Goal: Feedback & Contribution: Submit feedback/report problem

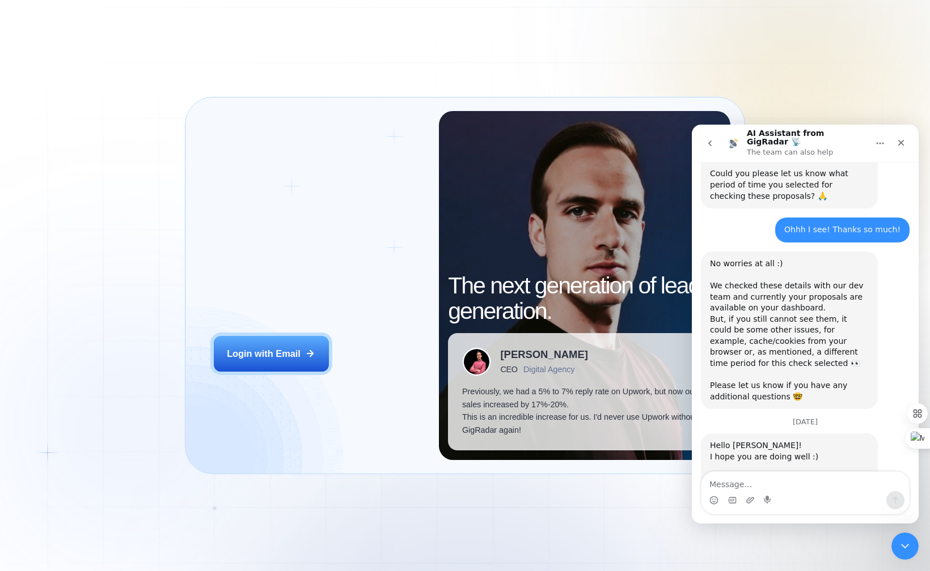
scroll to position [1017, 0]
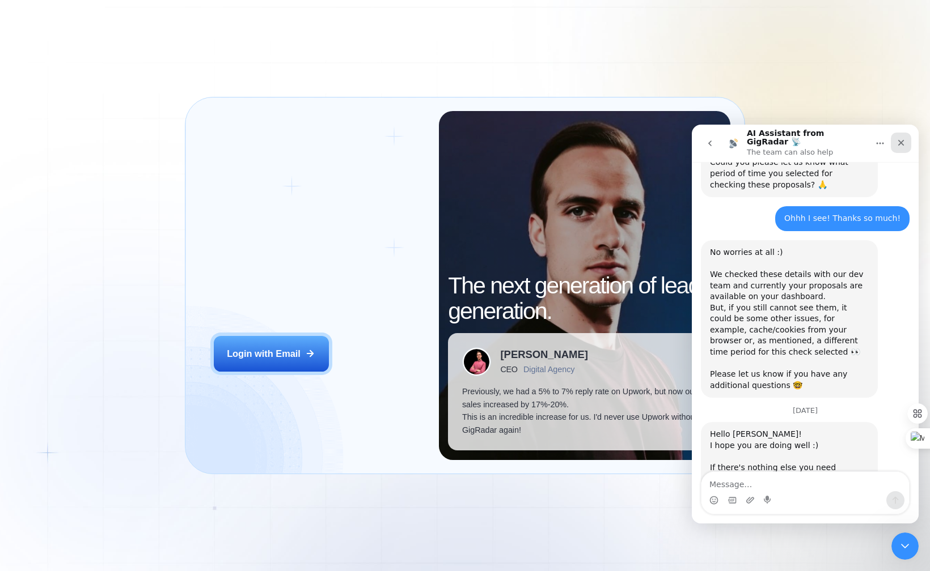
click at [898, 139] on icon "Close" at bounding box center [900, 142] width 9 height 9
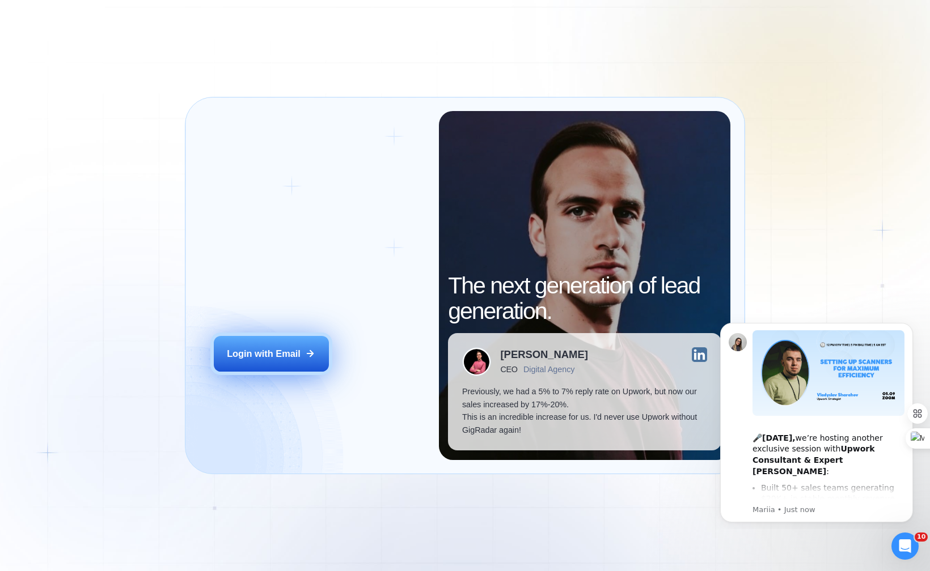
click at [301, 359] on button "Login with Email" at bounding box center [271, 354] width 115 height 36
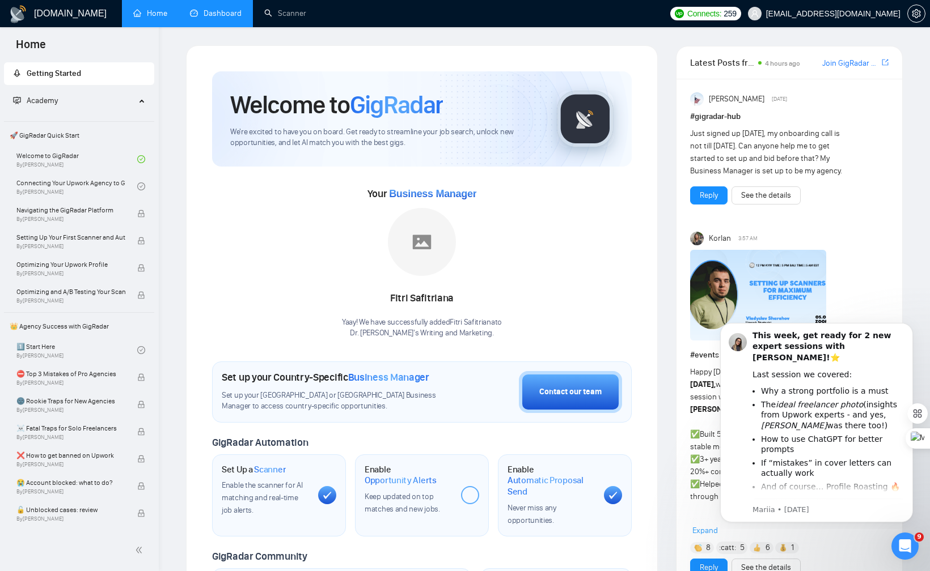
click at [200, 14] on link "Dashboard" at bounding box center [216, 14] width 52 height 10
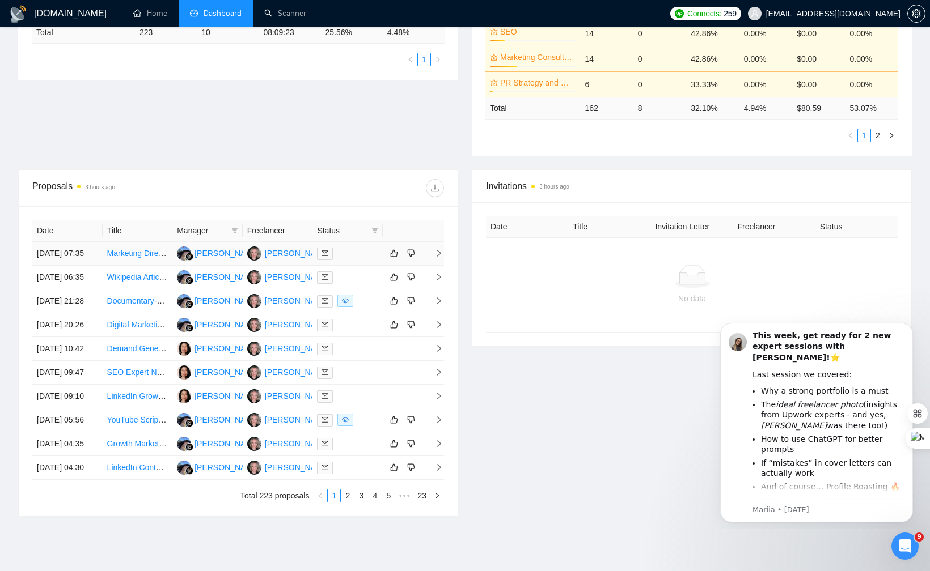
scroll to position [299, 0]
click at [345, 257] on div at bounding box center [347, 251] width 61 height 13
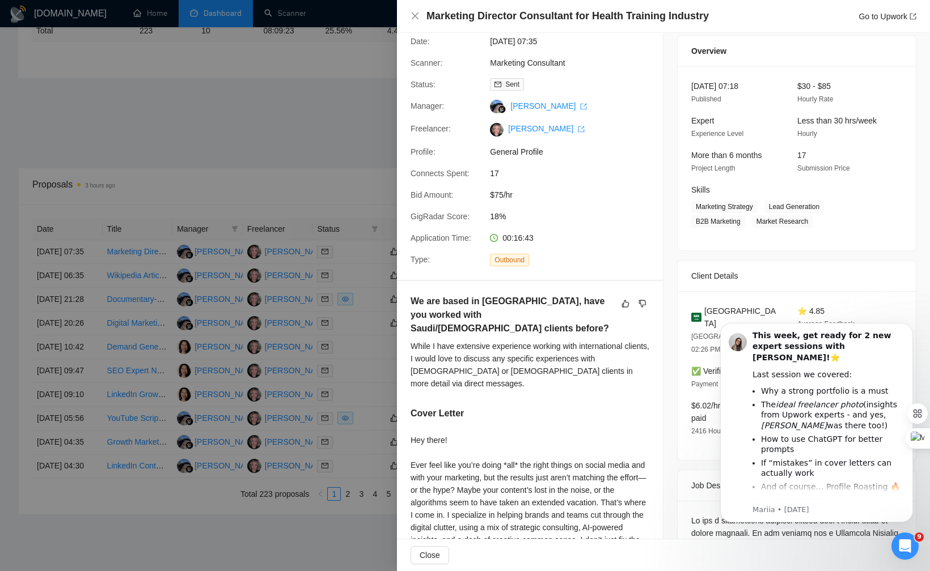
scroll to position [0, 0]
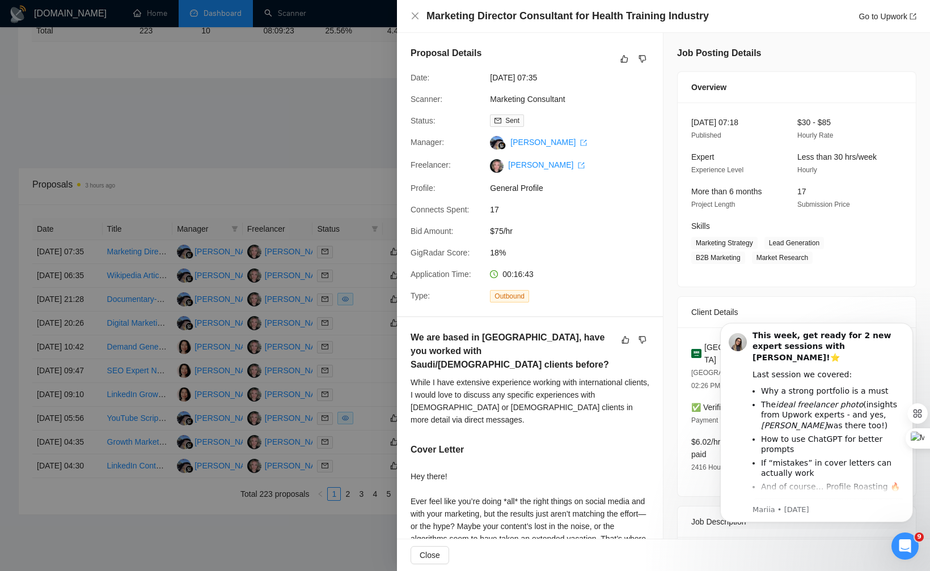
click at [658, 60] on div "Proposal Details Date: [DATE] 07:35 Scanner: Marketing Consultant Status: Sent …" at bounding box center [530, 174] width 266 height 283
click at [624, 60] on icon "like" at bounding box center [624, 58] width 8 height 9
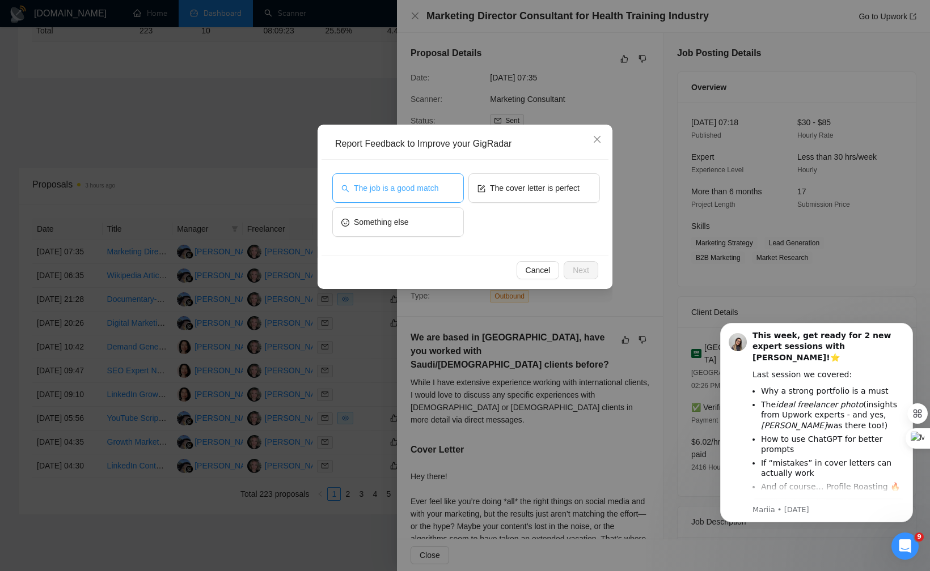
click at [410, 186] on span "The job is a good match" at bounding box center [396, 188] width 84 height 12
click at [591, 270] on button "Next" at bounding box center [581, 270] width 35 height 18
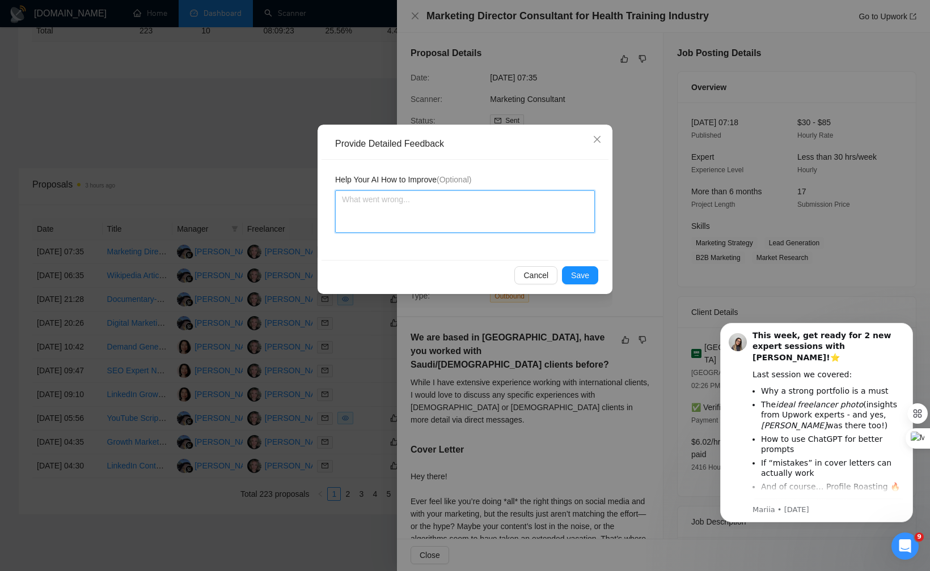
click at [506, 218] on textarea at bounding box center [465, 211] width 260 height 43
type textarea "T"
type textarea "This job"
type textarea "This job was"
type textarea "This job was specifically"
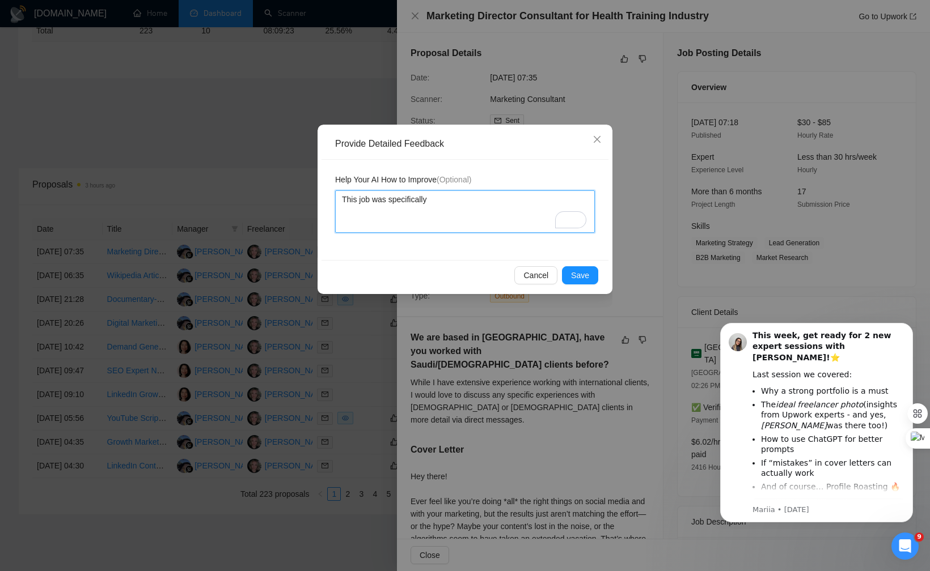
type textarea "This job was specifically in"
type textarea "This job was specifically in the"
type textarea "This job was specifically in the health"
type textarea "This job was specifically in the health care"
type textarea "This job was specifically in the healthcare in"
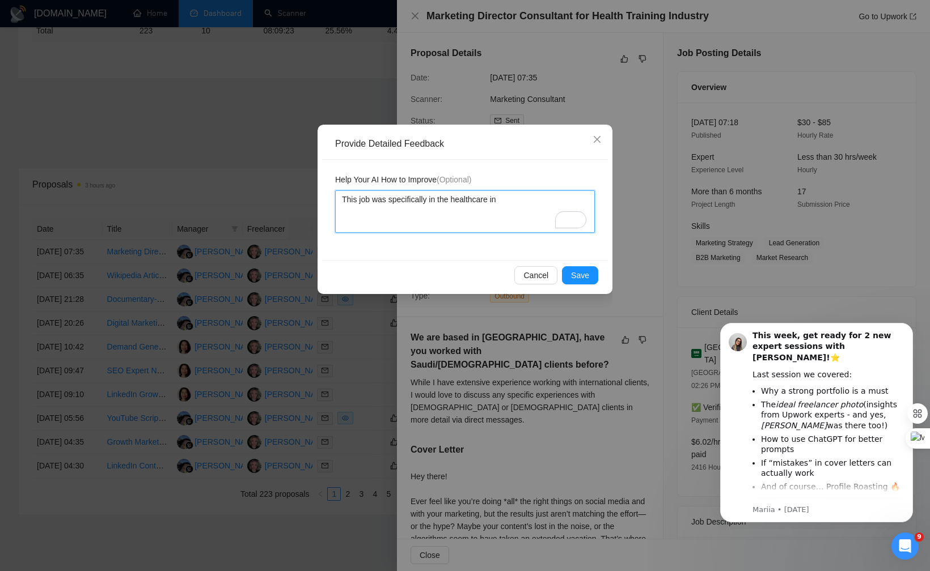
type textarea "This job was specifically in the healthcare industry"
type textarea "This job was specifically in the healthcare industry, and"
type textarea "This job was specifically in the healthcare industry and nothing"
type textarea "This job was specifically in the healthcare industry and nothing in"
type textarea "This job was specifically in the healthcare industry, and nothing in this"
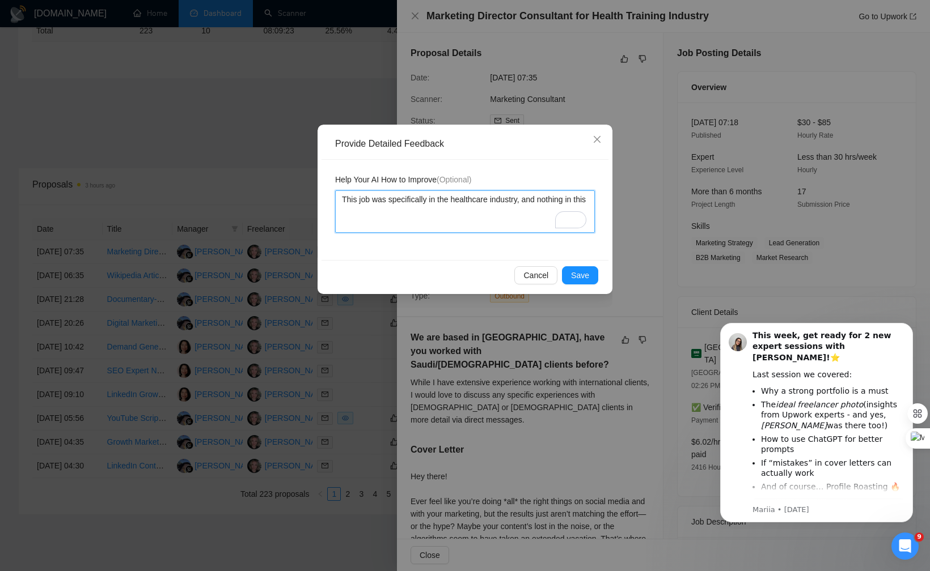
type textarea "This job was specifically in the healthcare industry and nothing in this pitch"
type textarea "This job was specifically in the healthcare industry and nothing in this pitch …"
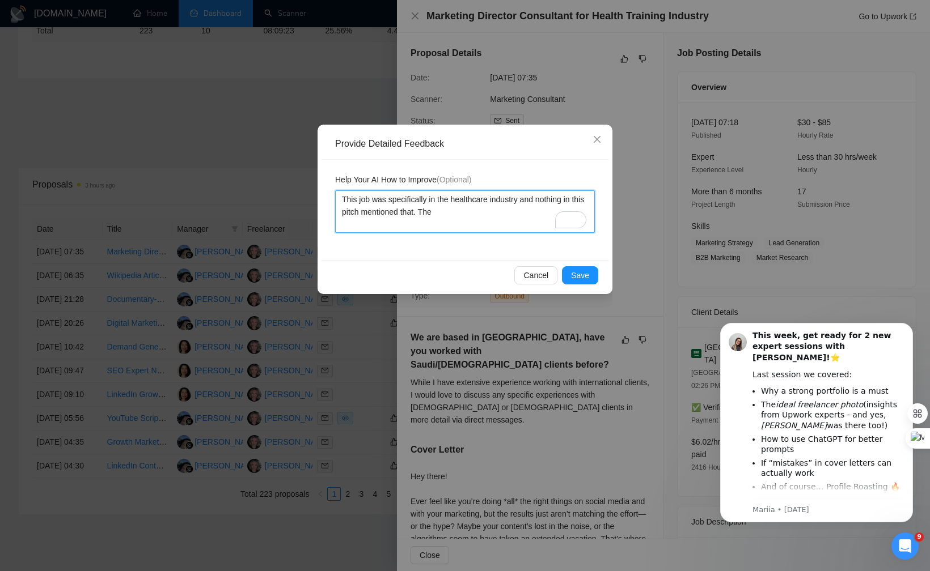
type textarea "This job was specifically in the healthcare industry and nothing in this pitch …"
type textarea "This job was specifically in the healthcare industry, and nothing in this pitch…"
type textarea "This job was specifically in the healthcare industry and nothing in this pitch …"
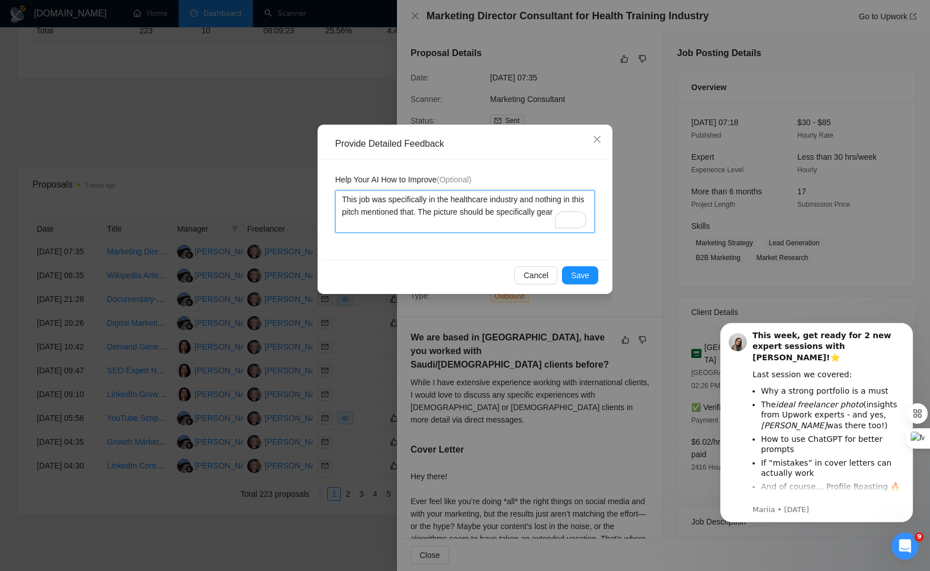
type textarea "This job was specifically in the healthcare industry, and nothing in this pitch…"
type textarea "This job was specifically in the healthcare industry and nothing in this pitch …"
click at [466, 214] on textarea "This job was specifically in the healthcare industry and nothing in this pitch …" at bounding box center [465, 211] width 260 height 43
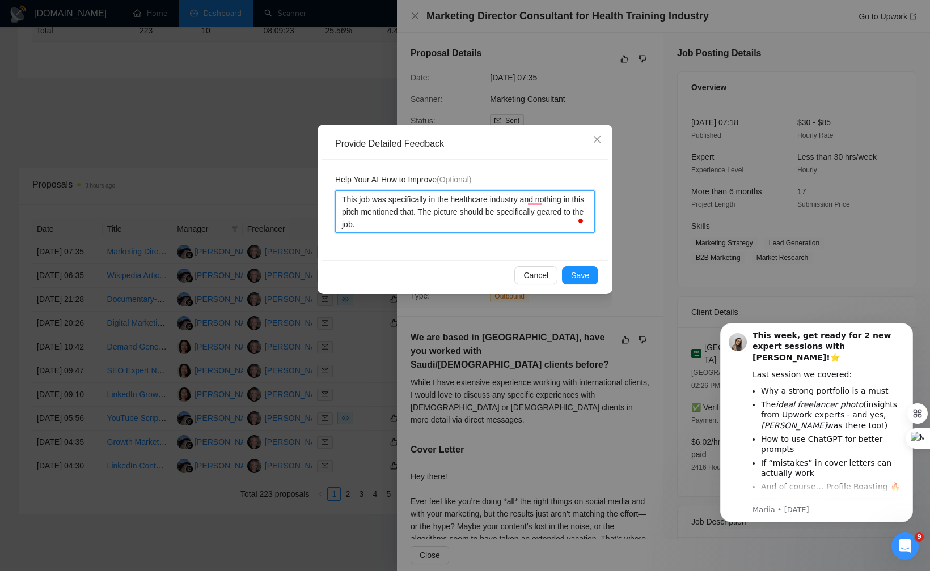
click at [466, 214] on textarea "This job was specifically in the healthcare industry and nothing in this pitch …" at bounding box center [465, 211] width 260 height 43
type textarea "This job was specifically in the healthcare industry and nothing in this pitch …"
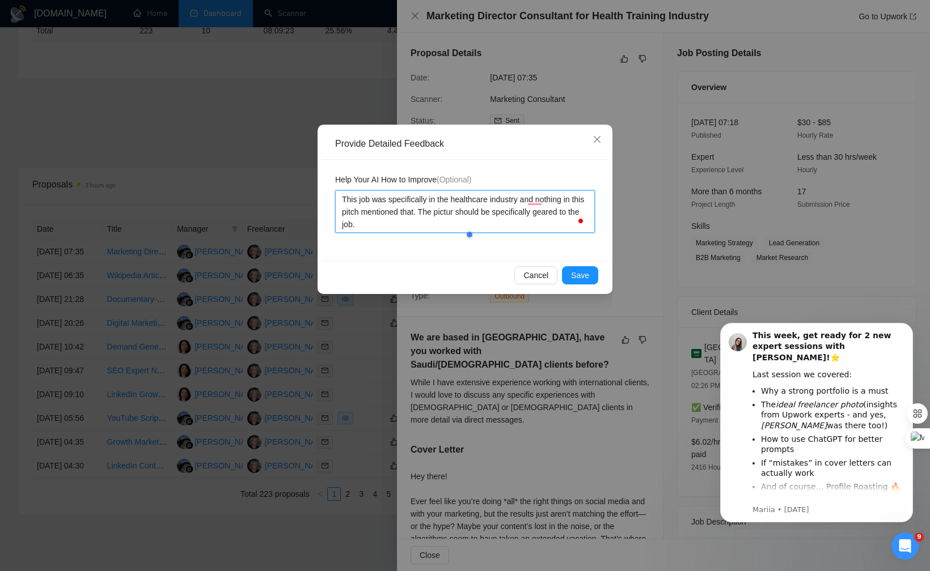
type textarea "This job was specifically in the healthcare industry and nothing in this pitch …"
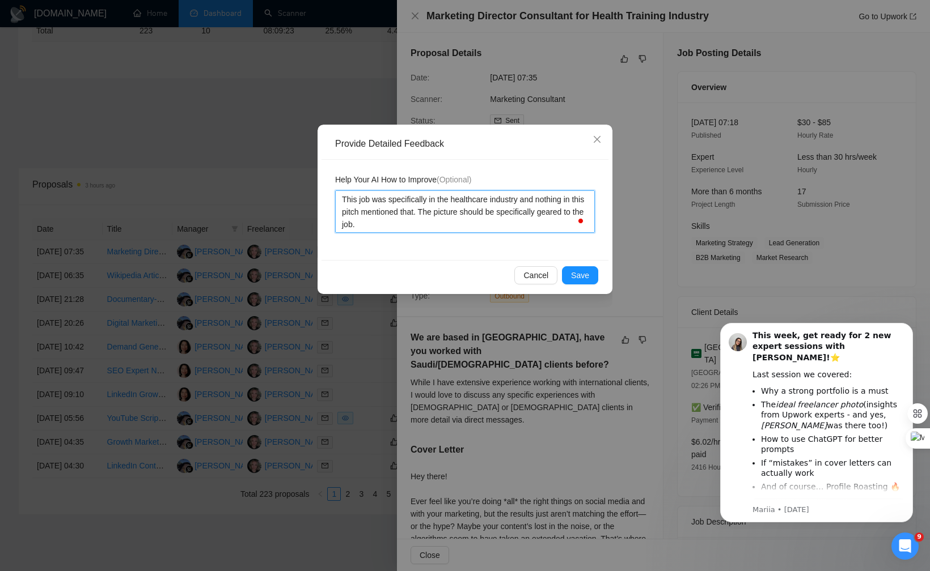
type textarea "This job was specifically in the healthcare industry and nothing in this pitch …"
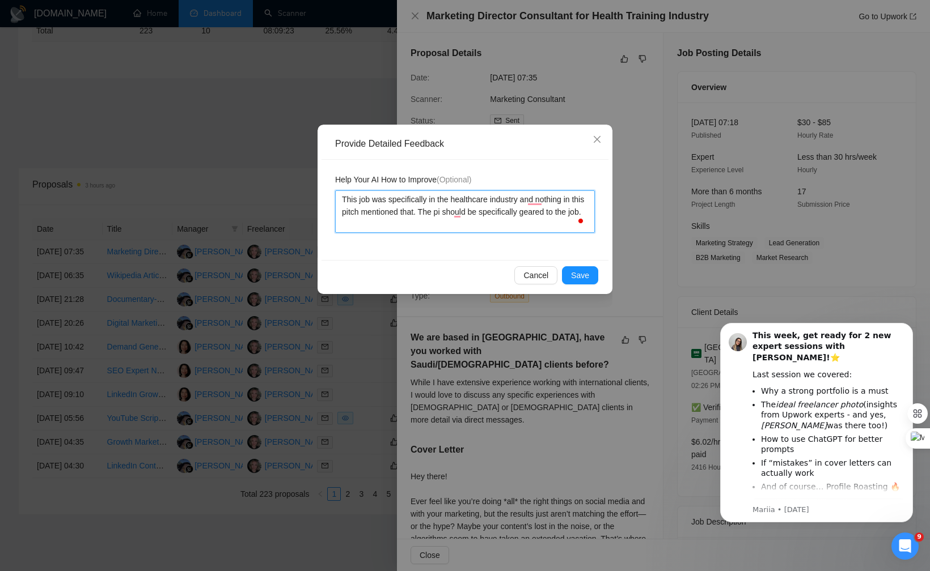
type textarea "This job was specifically in the healthcare industry and nothing in this pitch …"
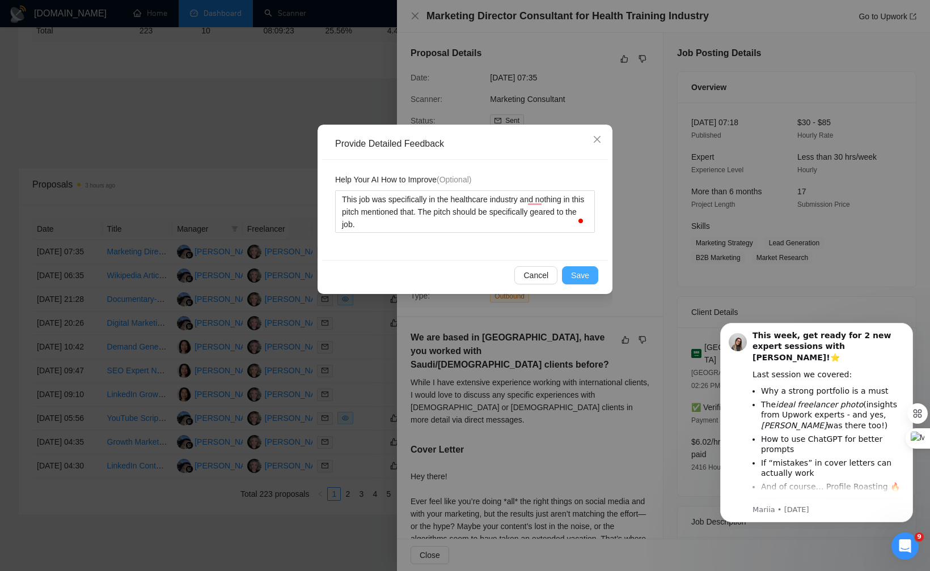
click at [566, 276] on button "Save" at bounding box center [580, 275] width 36 height 18
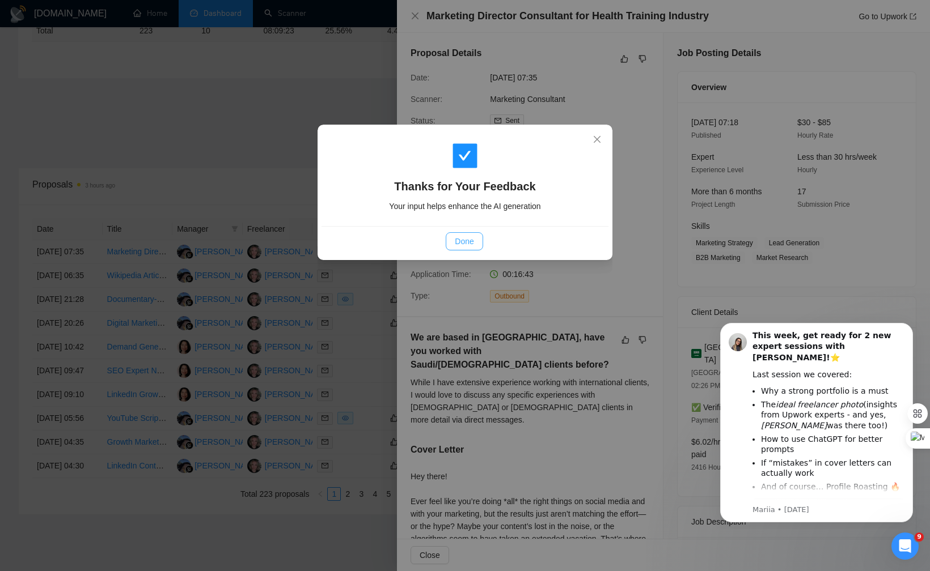
click at [460, 247] on span "Done" at bounding box center [464, 241] width 19 height 12
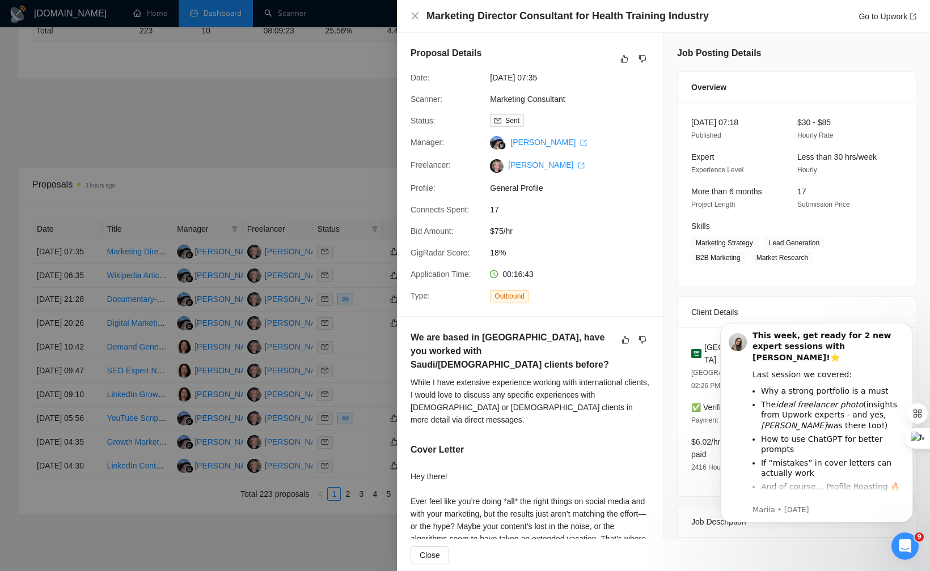
click at [345, 262] on div at bounding box center [465, 285] width 930 height 571
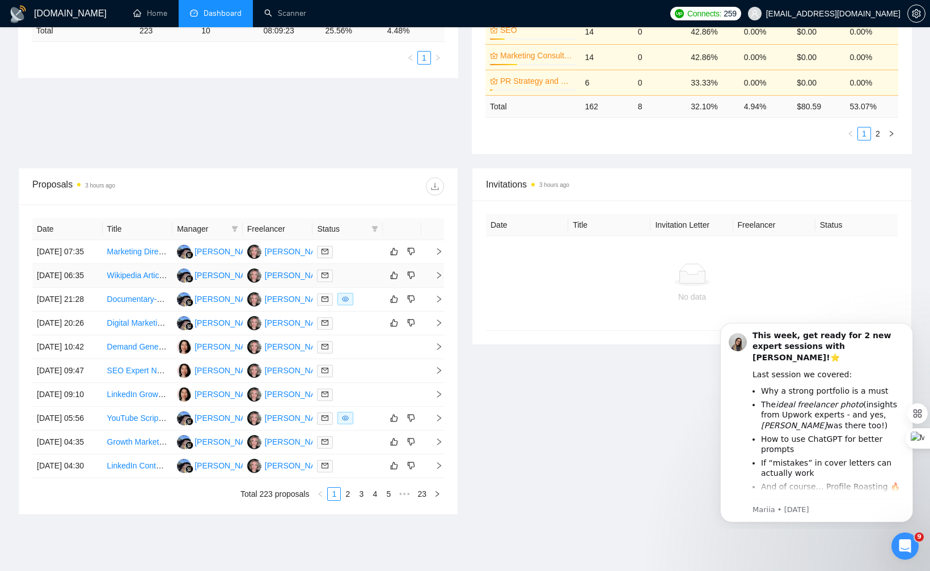
click at [352, 282] on div at bounding box center [347, 275] width 61 height 13
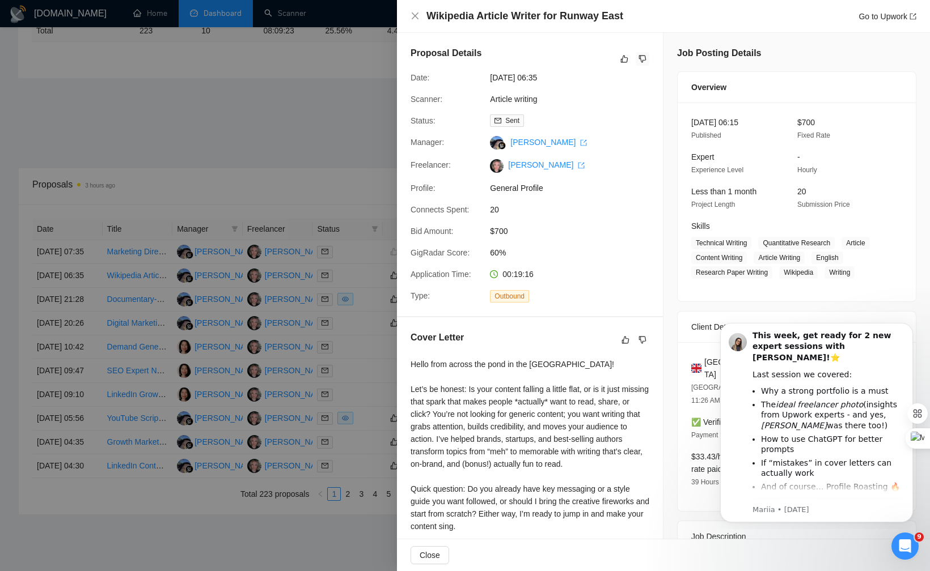
drag, startPoint x: 649, startPoint y: 53, endPoint x: 514, endPoint y: 209, distance: 205.8
click at [513, 207] on div "Proposal Details Date: [DATE] 06:35 Scanner: Article writing Status: Sent Manag…" at bounding box center [530, 174] width 266 height 283
click at [414, 17] on icon "close" at bounding box center [415, 15] width 7 height 7
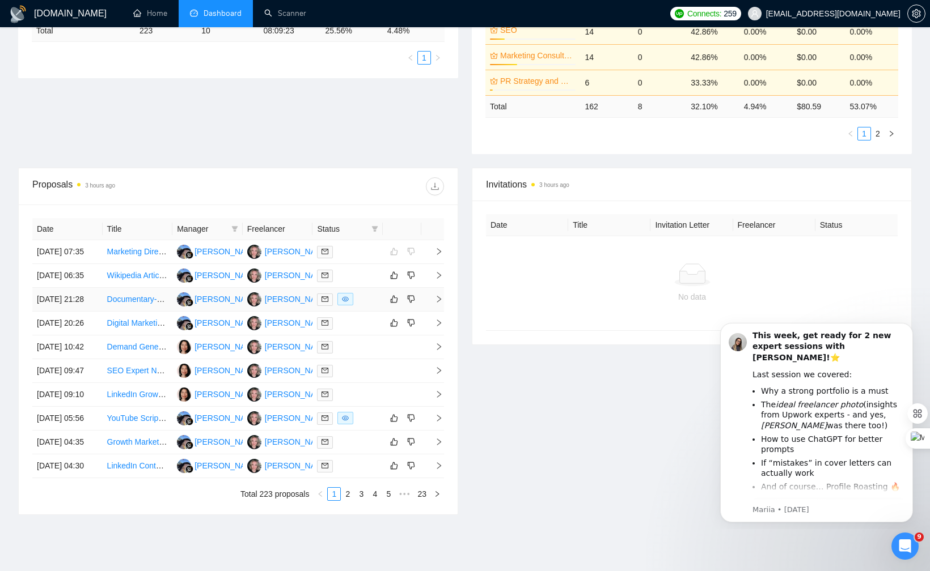
click at [368, 306] on div at bounding box center [347, 299] width 61 height 13
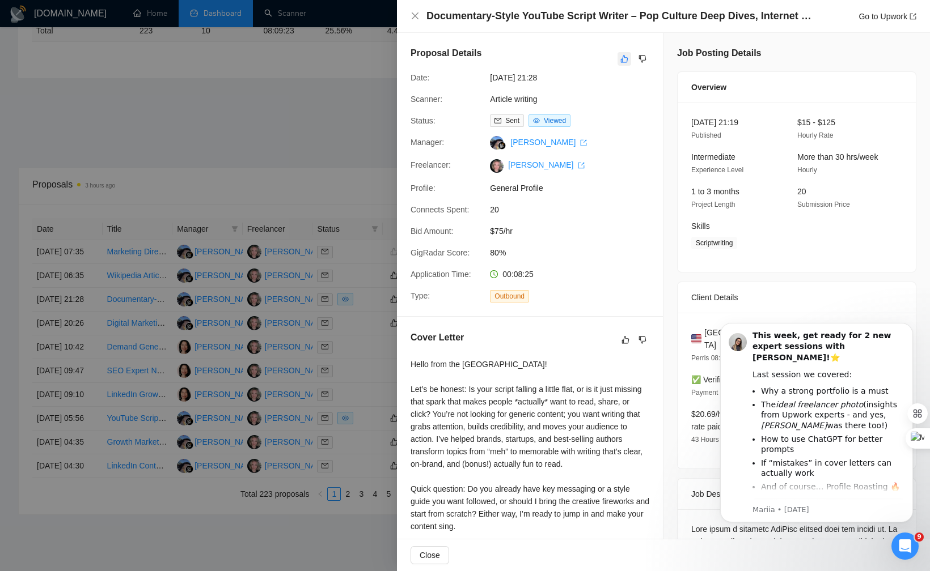
click at [622, 56] on icon "like" at bounding box center [624, 58] width 8 height 9
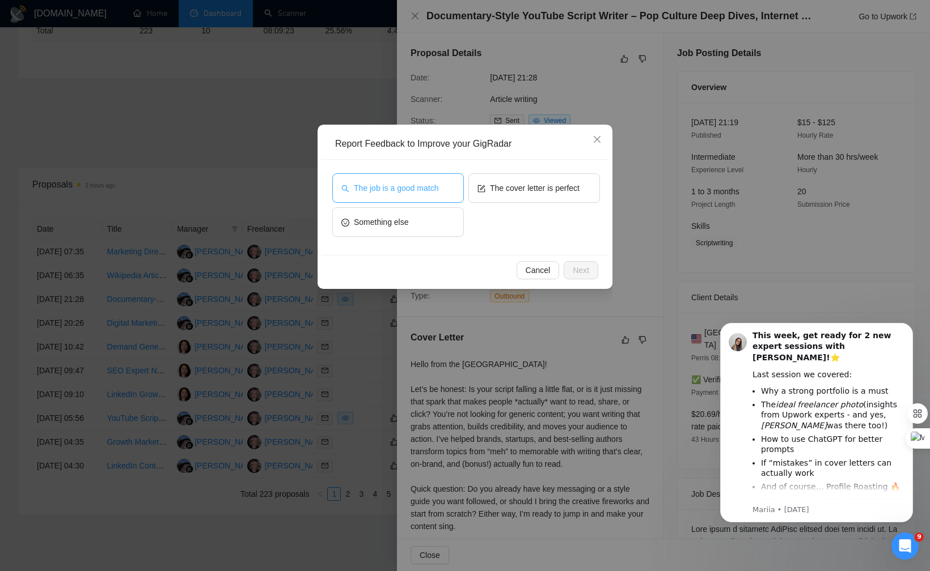
click at [404, 185] on span "The job is a good match" at bounding box center [396, 188] width 84 height 12
click at [580, 262] on button "Next" at bounding box center [581, 270] width 35 height 18
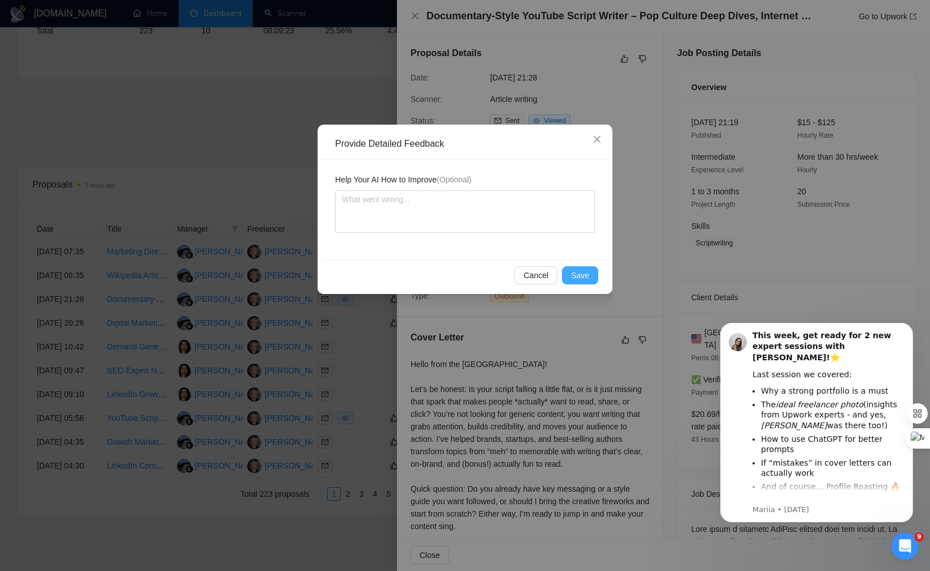
click at [584, 280] on span "Save" at bounding box center [580, 275] width 18 height 12
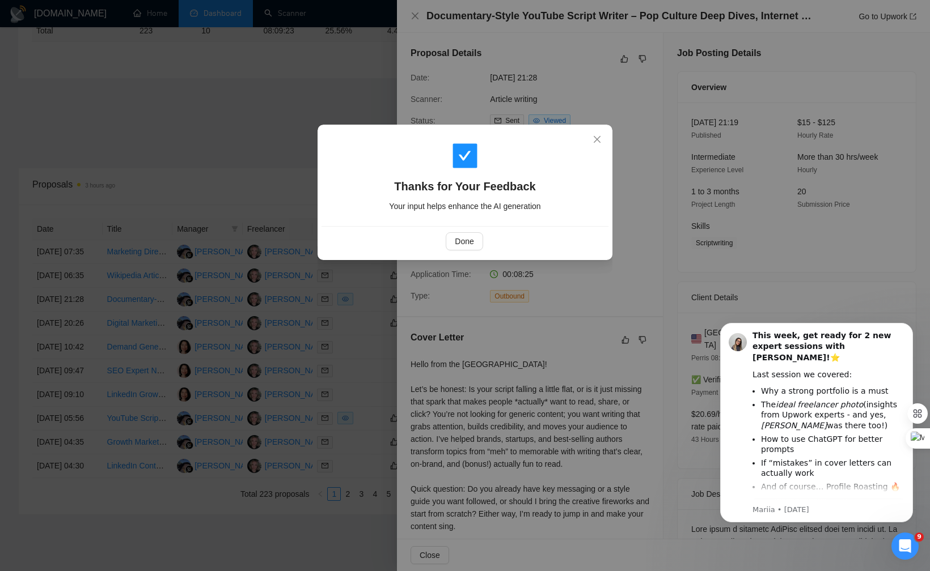
click at [286, 325] on div "Thanks for Your Feedback Your input helps enhance the AI generation Done" at bounding box center [465, 285] width 930 height 571
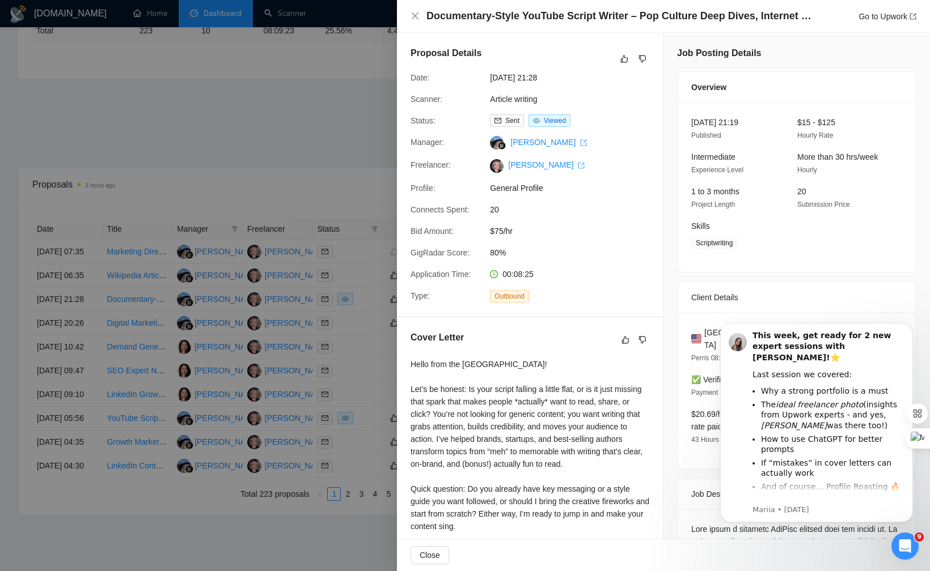
click at [307, 343] on div at bounding box center [465, 285] width 930 height 571
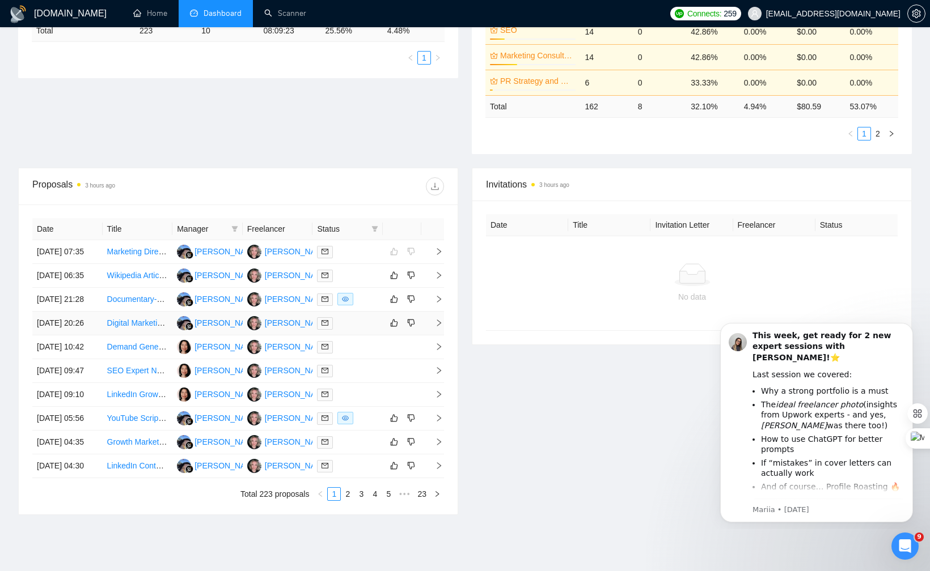
click at [359, 330] on div at bounding box center [347, 323] width 61 height 13
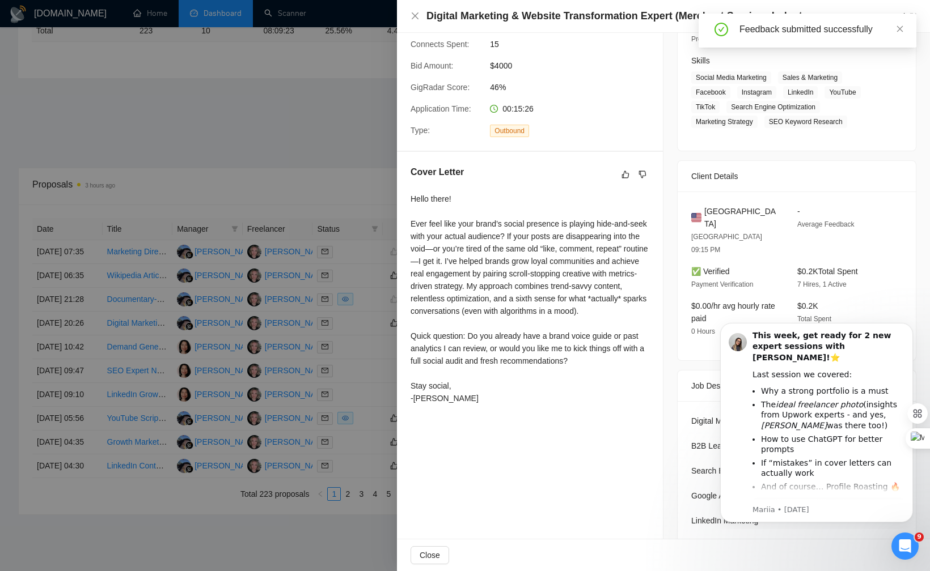
scroll to position [219, 0]
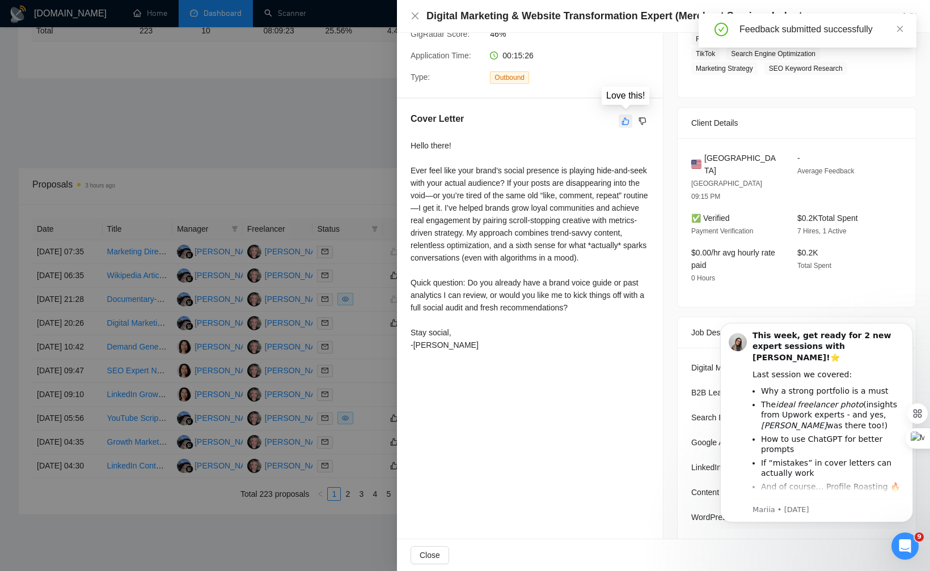
click at [628, 120] on icon "like" at bounding box center [625, 121] width 8 height 9
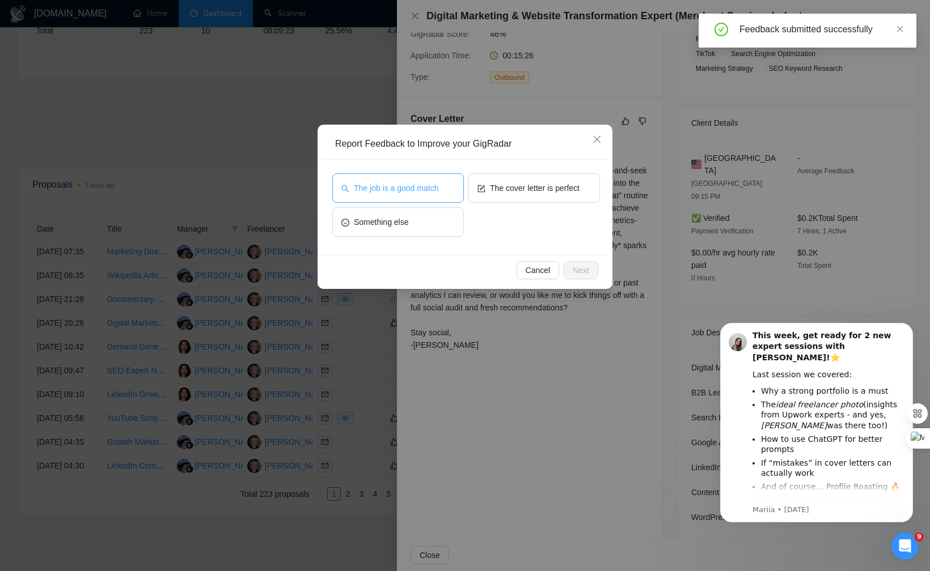
click at [429, 187] on span "The job is a good match" at bounding box center [396, 188] width 84 height 12
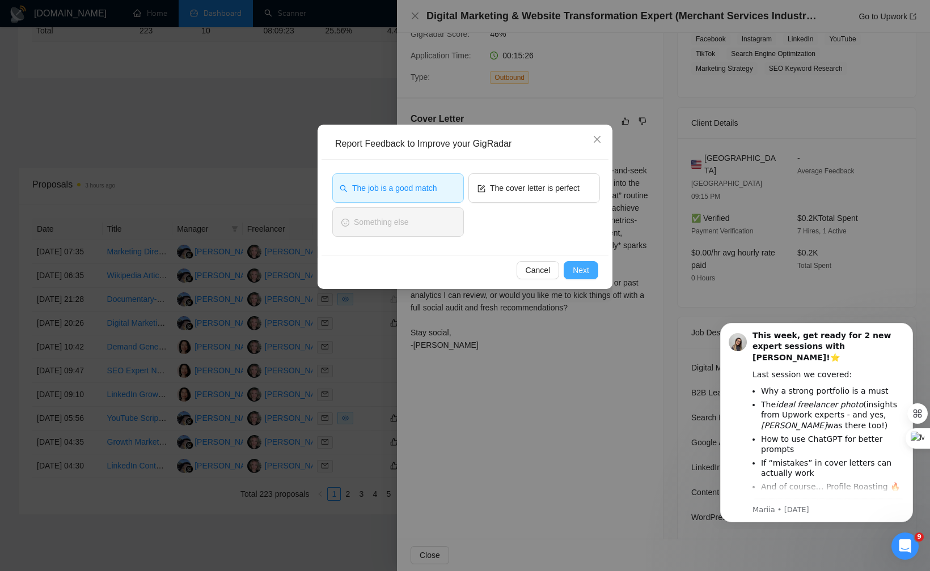
click at [579, 262] on button "Next" at bounding box center [581, 270] width 35 height 18
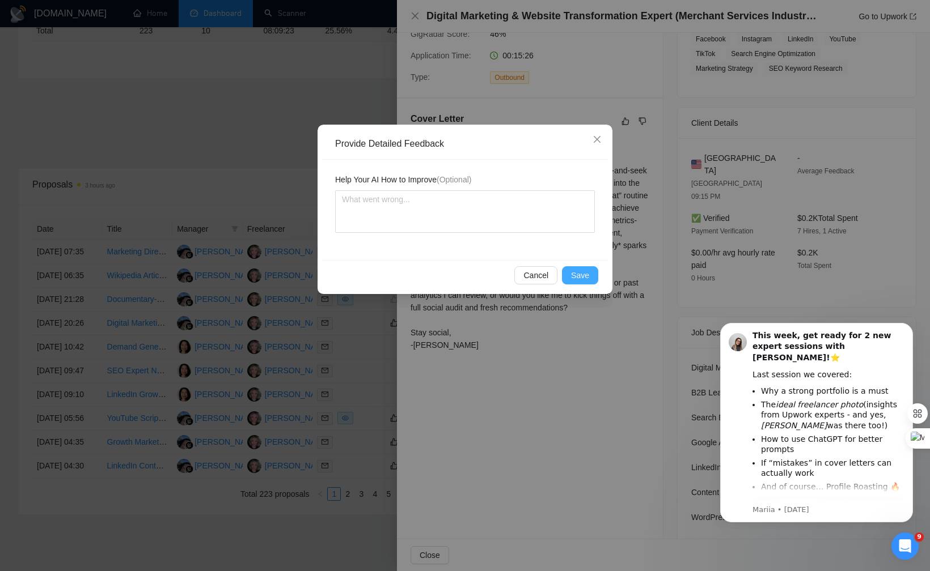
click at [572, 272] on span "Save" at bounding box center [580, 275] width 18 height 12
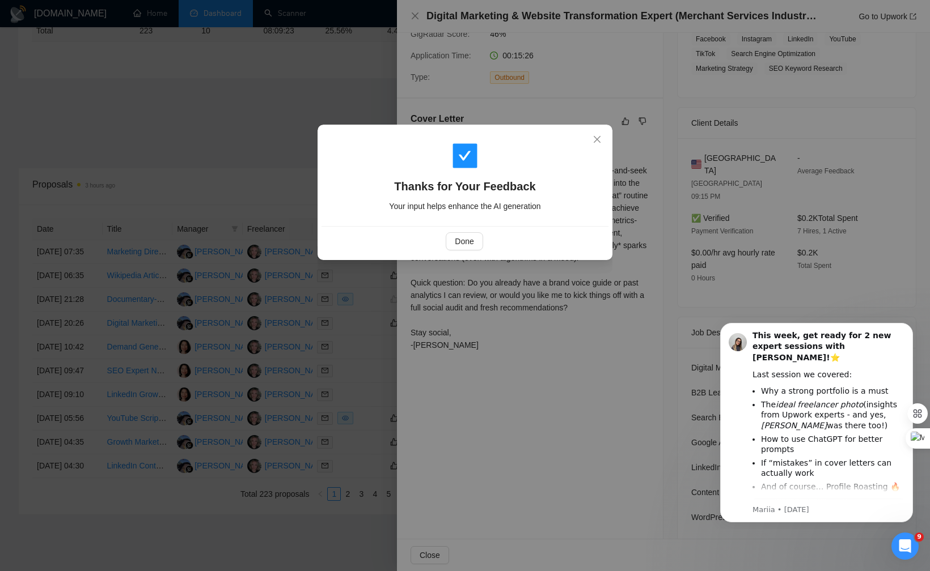
click at [270, 352] on div "Thanks for Your Feedback Your input helps enhance the AI generation Done" at bounding box center [465, 285] width 930 height 571
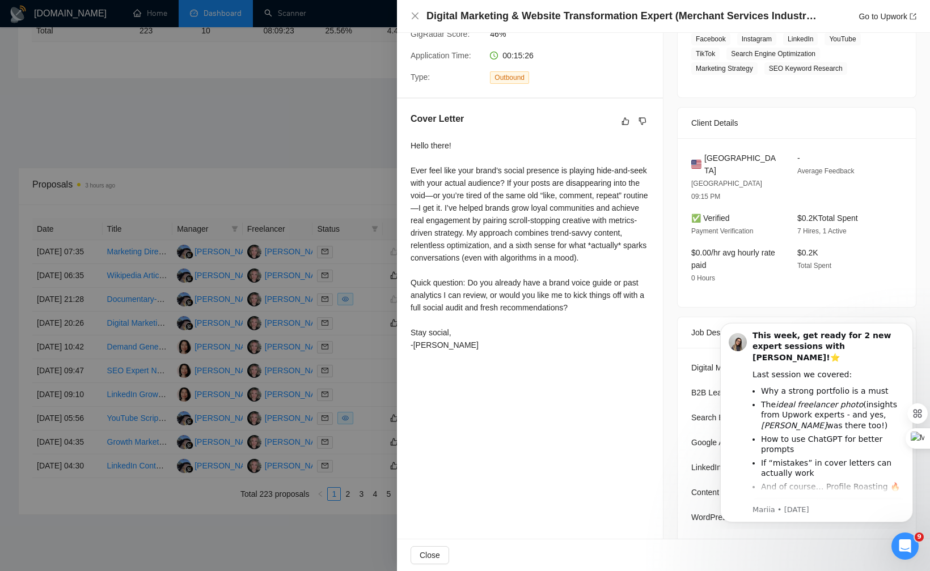
click at [303, 355] on div at bounding box center [465, 285] width 930 height 571
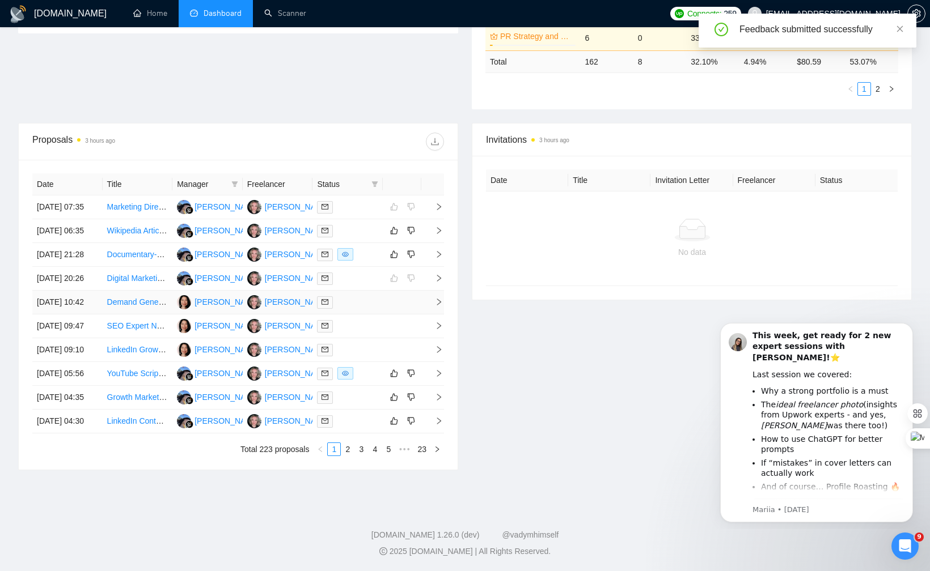
scroll to position [382, 0]
click at [365, 380] on div at bounding box center [347, 373] width 61 height 13
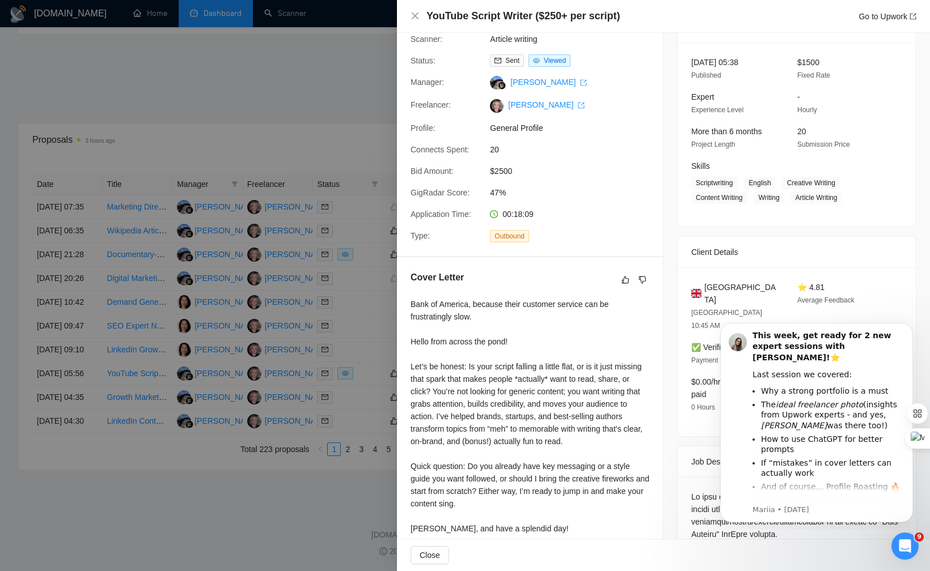
scroll to position [65, 0]
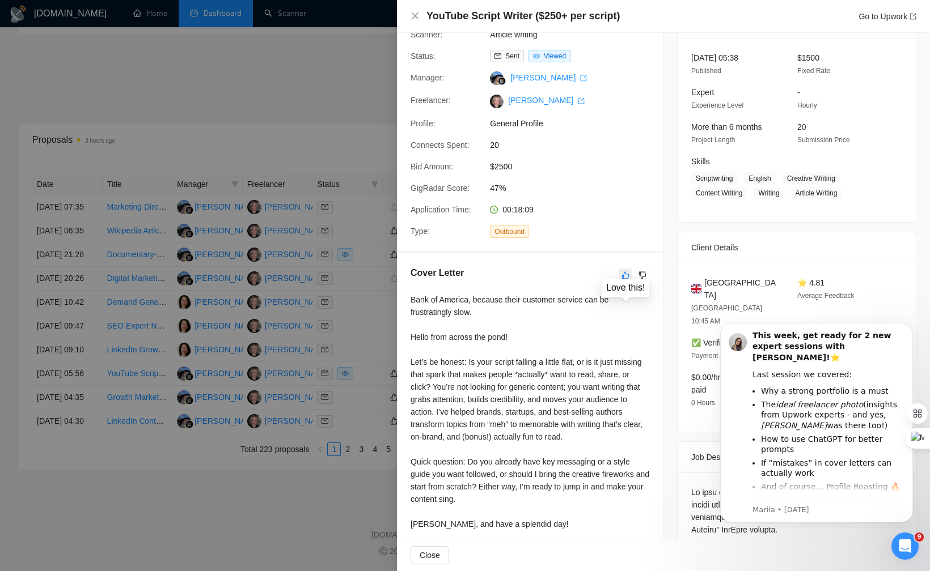
click at [626, 274] on icon "like" at bounding box center [625, 275] width 8 height 9
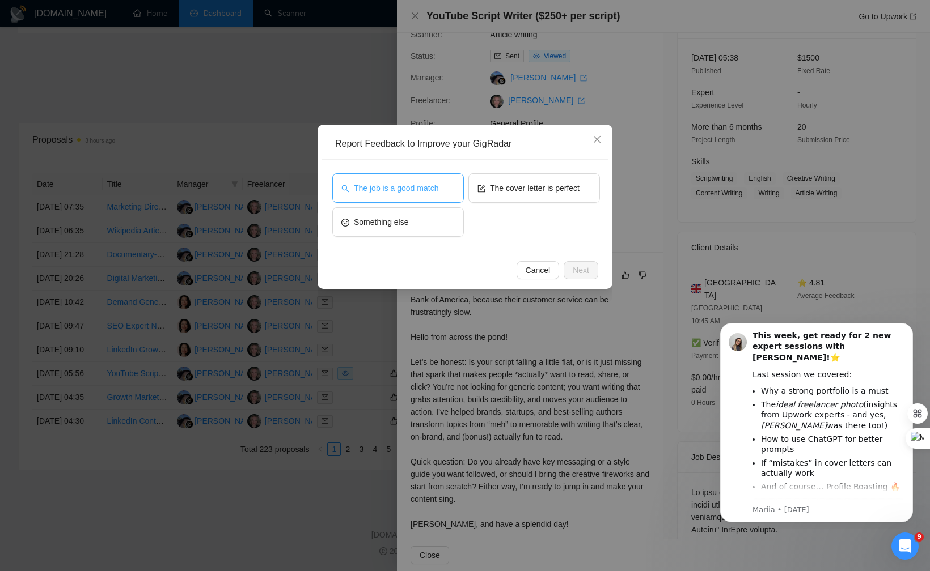
click at [407, 189] on span "The job is a good match" at bounding box center [396, 188] width 84 height 12
click at [513, 185] on span "The cover letter is perfect" at bounding box center [535, 188] width 90 height 12
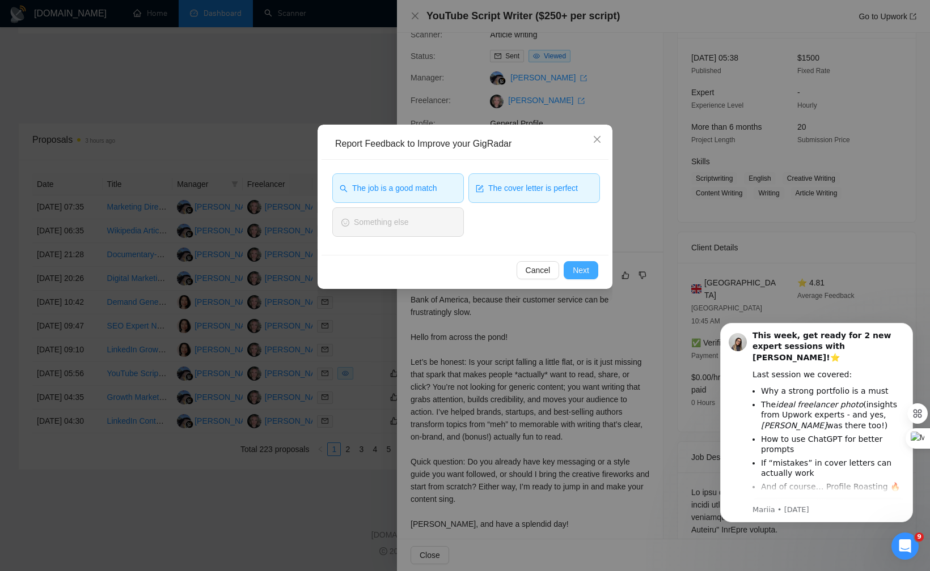
click at [579, 272] on span "Next" at bounding box center [581, 270] width 16 height 12
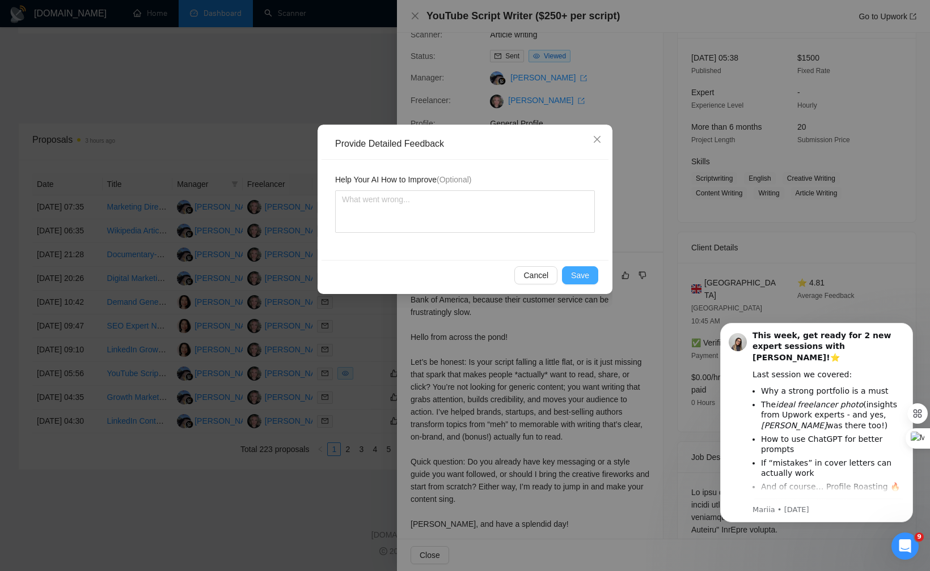
click at [571, 272] on span "Save" at bounding box center [580, 275] width 18 height 12
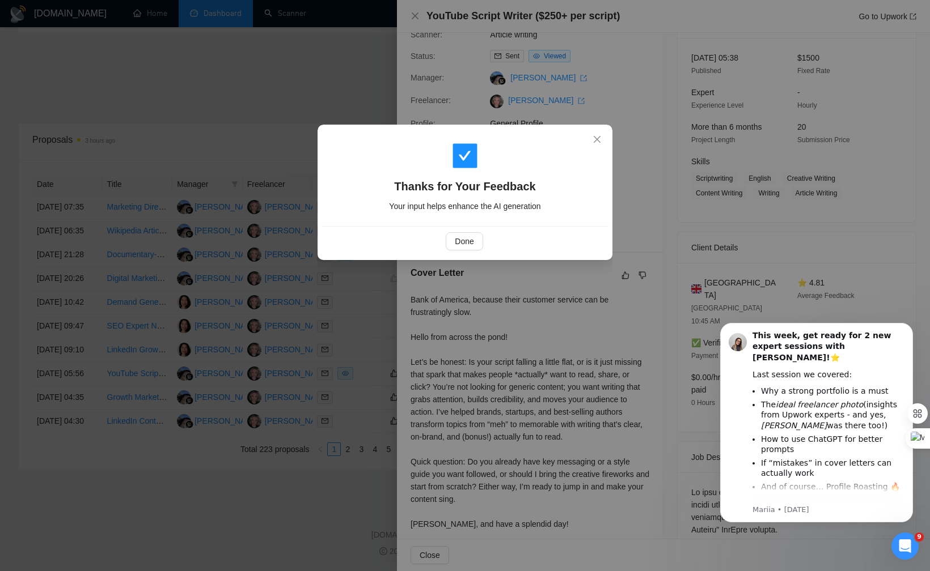
click at [260, 289] on div "Thanks for Your Feedback Your input helps enhance the AI generation Done" at bounding box center [465, 285] width 930 height 571
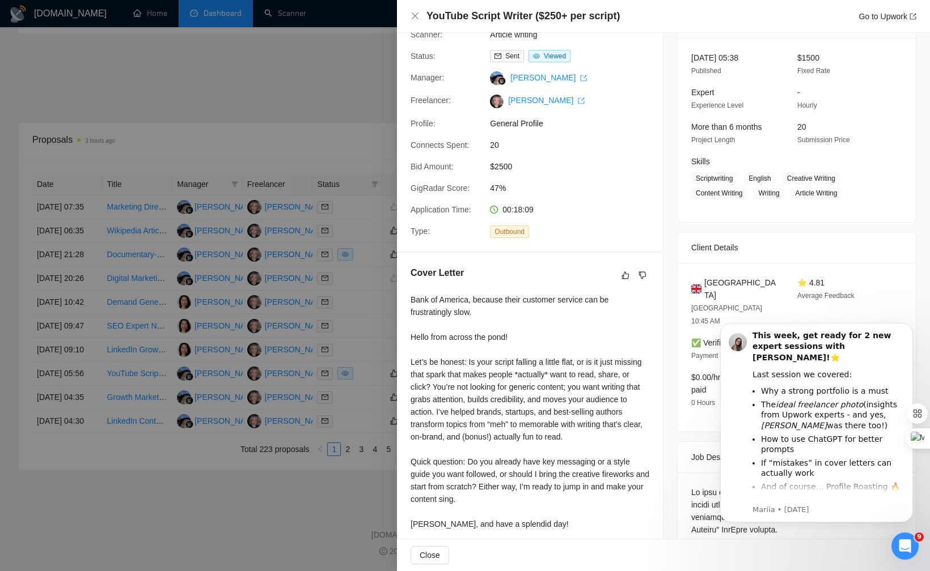
click at [289, 303] on div at bounding box center [465, 285] width 930 height 571
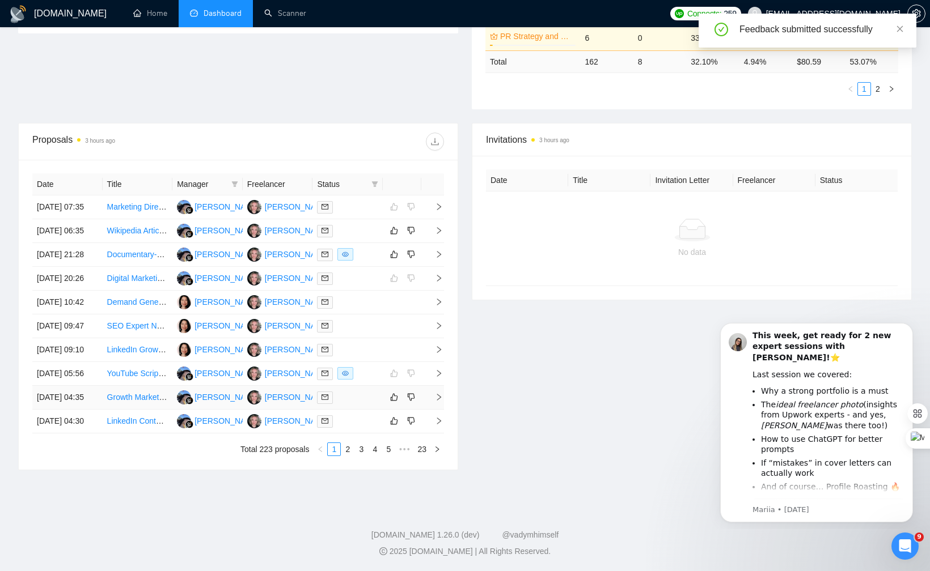
click at [363, 404] on div at bounding box center [347, 397] width 61 height 13
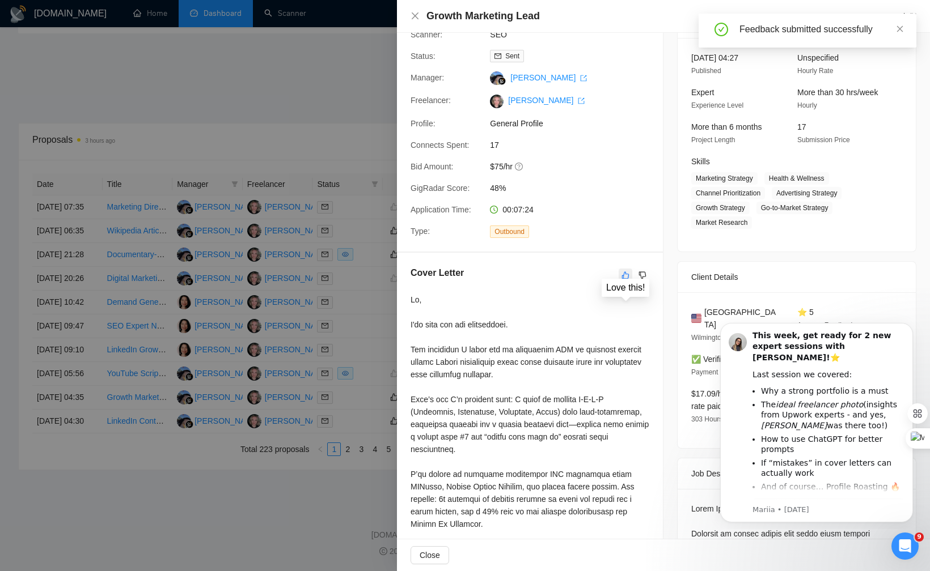
click at [624, 274] on icon "like" at bounding box center [625, 275] width 7 height 7
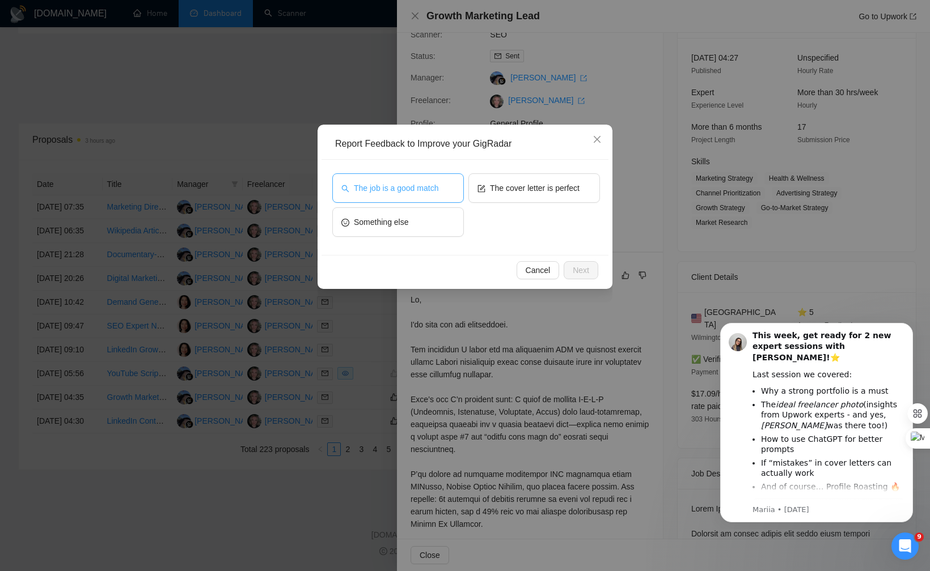
click at [420, 179] on button "The job is a good match" at bounding box center [398, 187] width 132 height 29
click at [525, 182] on span "The cover letter is perfect" at bounding box center [535, 188] width 90 height 12
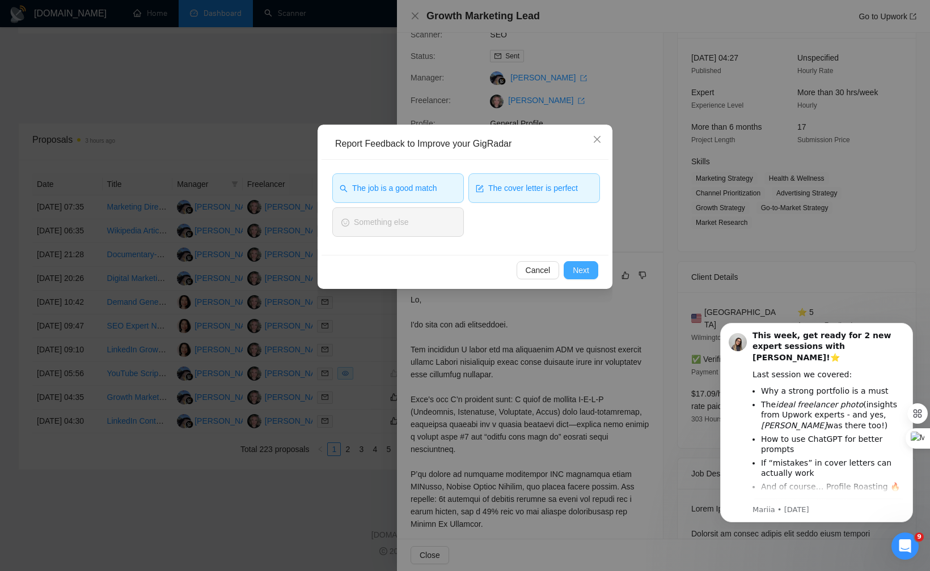
click at [578, 265] on span "Next" at bounding box center [581, 270] width 16 height 12
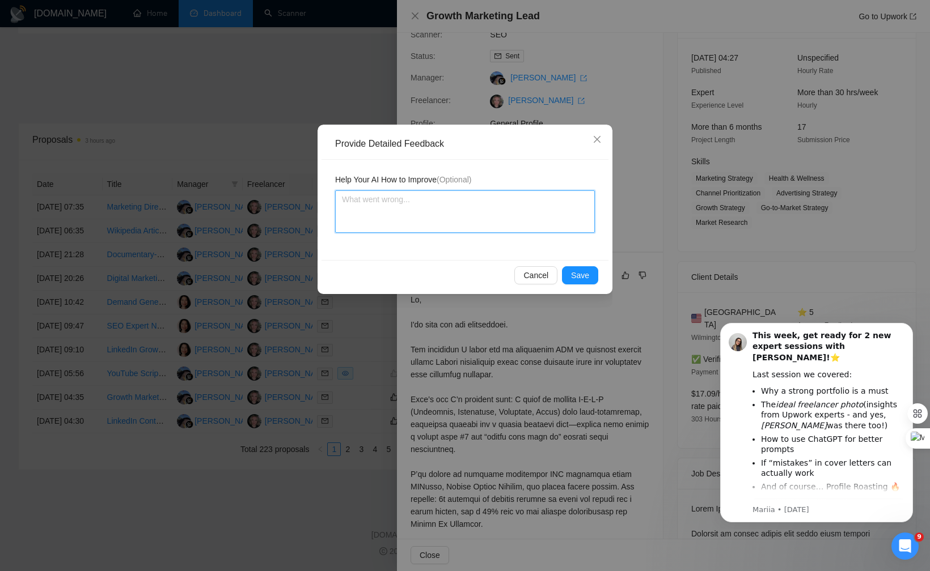
click at [456, 211] on textarea at bounding box center [465, 211] width 260 height 43
type textarea "I"
type textarea "I l"
type textarea "I lo"
type textarea "I lov"
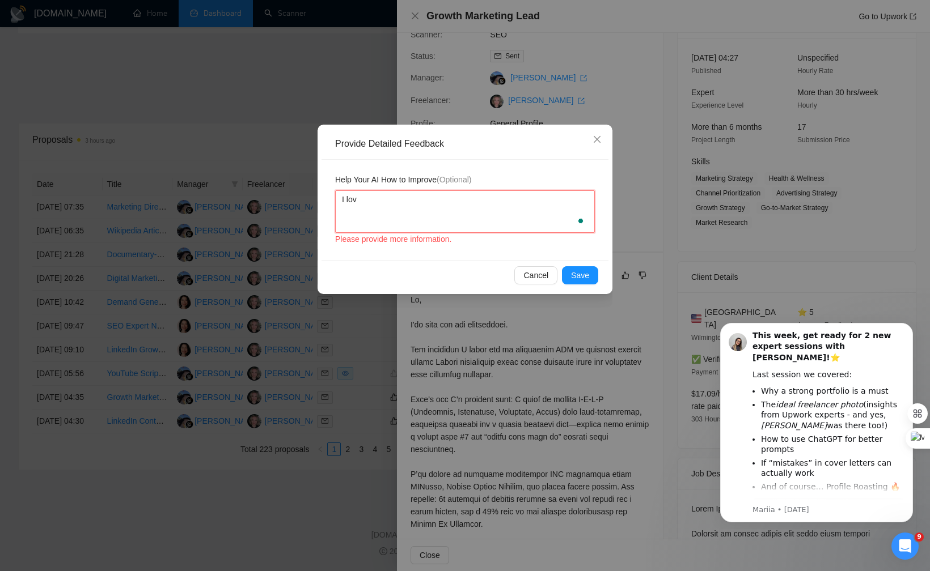
type textarea "I love"
type textarea "I love h"
type textarea "I love ho"
type textarea "I love how"
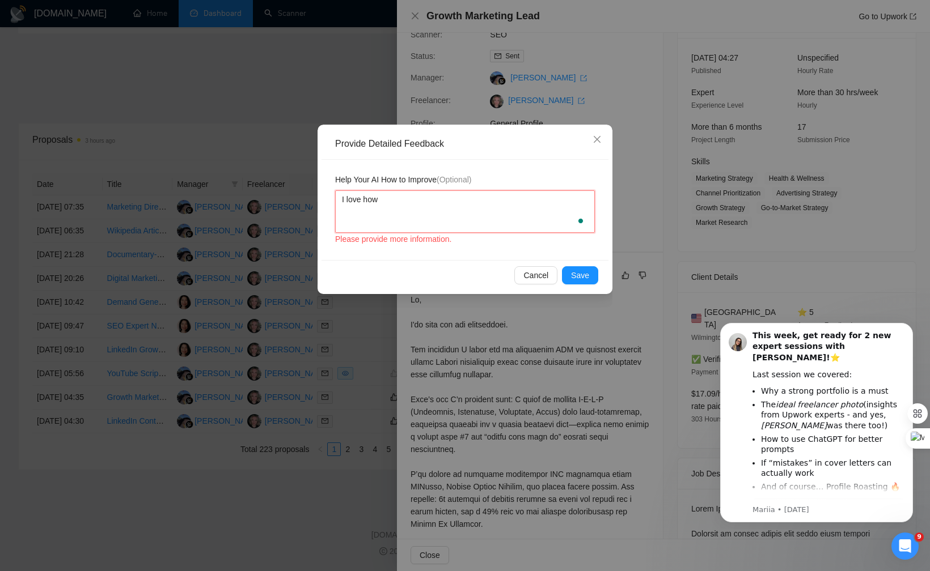
type textarea "I love how"
type textarea "I love how s"
type textarea "I love how sp"
type textarea "I love how spe"
type textarea "I love how spec"
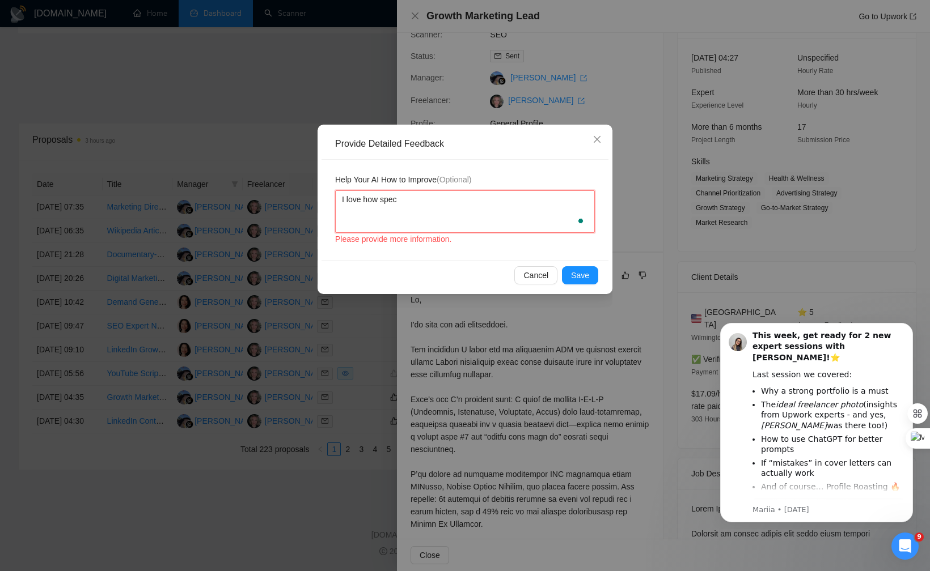
type textarea "I love how speci"
type textarea "I love how specif"
type textarea "I love how specific"
type textarea "I love how specific t"
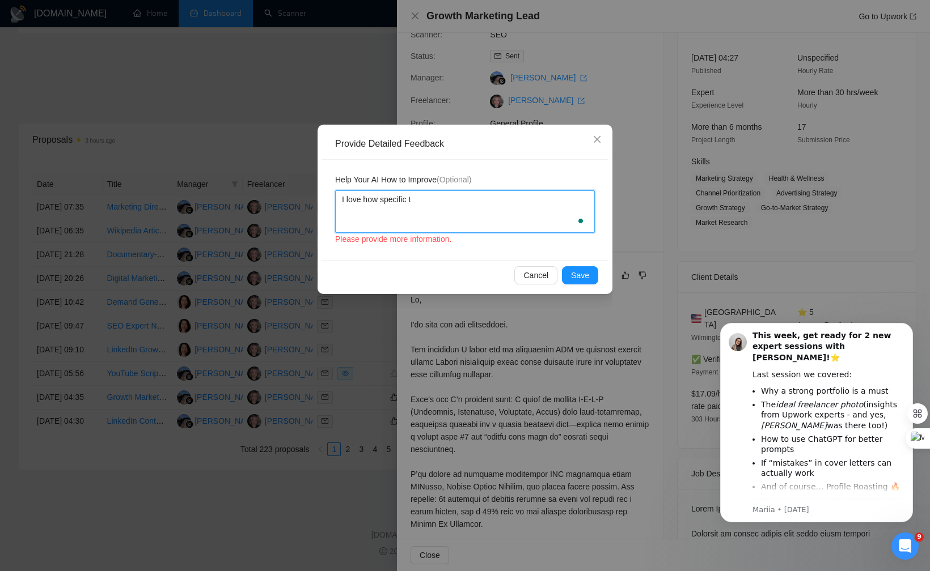
type textarea "I love how specific th"
type textarea "I love how specific thi"
type textarea "I love how specific this"
type textarea "I love how specific this lw"
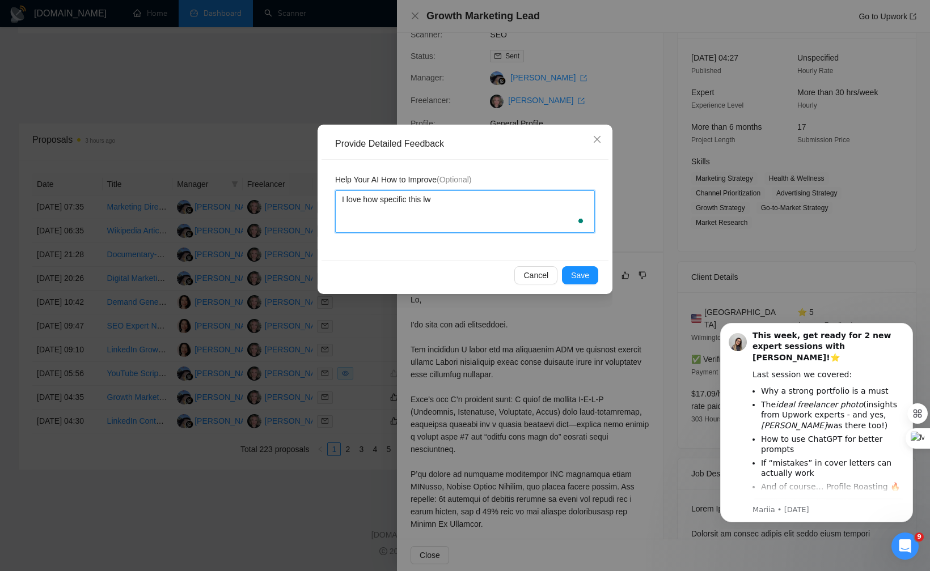
type textarea "I love how specific this lwt"
type textarea "I love how specific this lw"
type textarea "I love how specific this l"
type textarea "I love how specific this le"
type textarea "I love how specific this let"
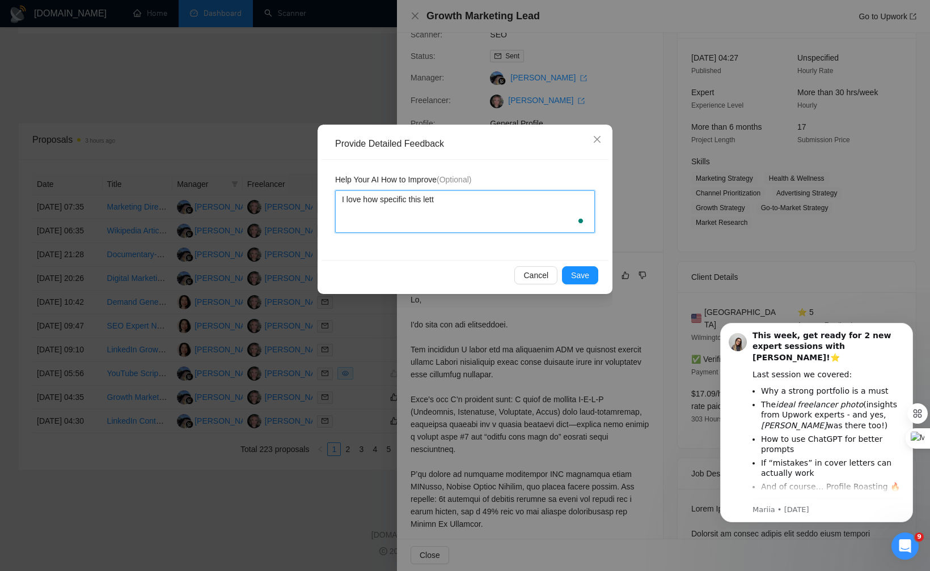
type textarea "I love how specific this lette"
type textarea "I love how specific this letter"
type textarea "I love how specific this letter is"
type textarea "I love how specific this letter is."
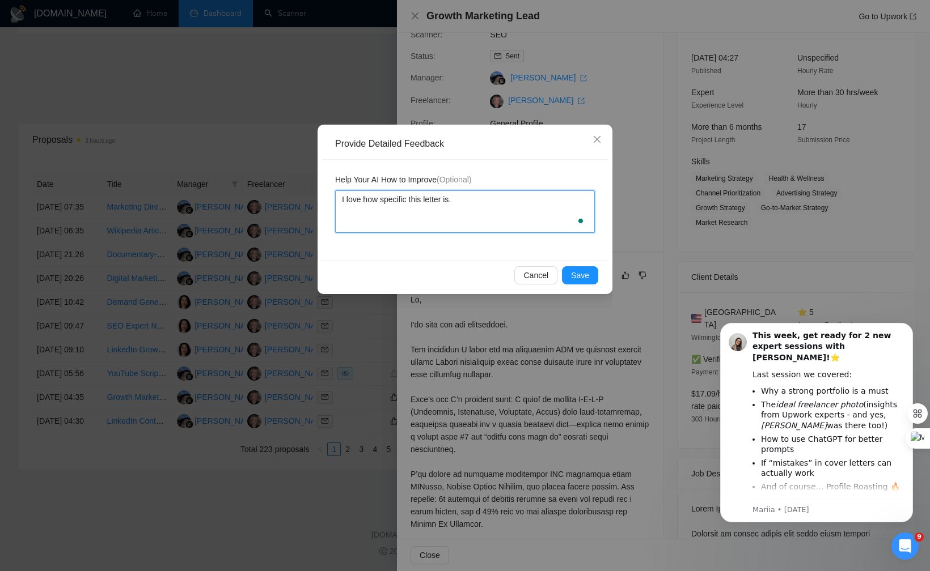
type textarea "I love how specific this letter is."
type textarea "I love how specific this letter is. E"
type textarea "I love how specific this letter is. Ex"
type textarea "I love how specific this letter is. Exc"
type textarea "I love how specific this letter is. Exce"
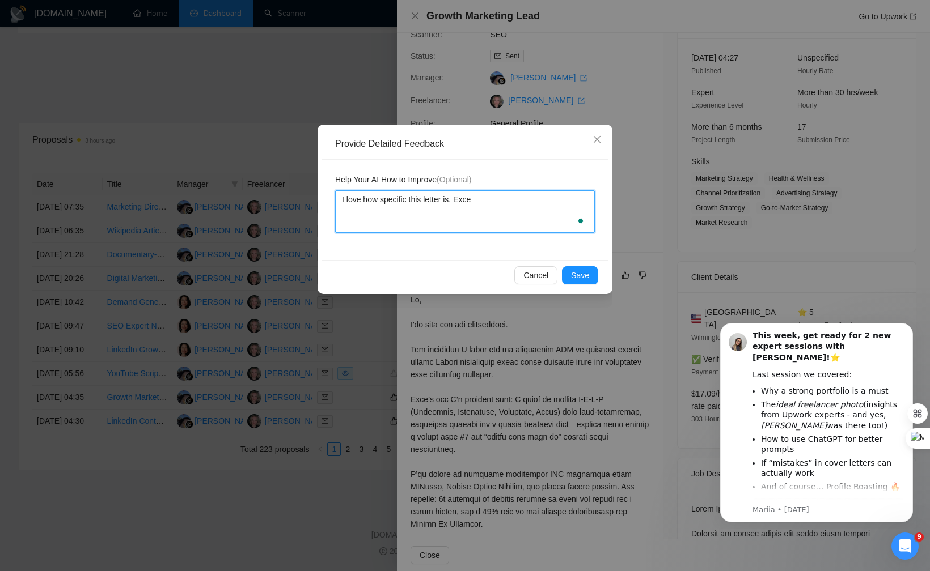
type textarea "I love how specific this letter is. Excel"
type textarea "I love how specific this letter is. Excell"
type textarea "I love how specific this letter is. Excelle"
type textarea "I love how specific this letter is. Excellen"
type textarea "I love how specific this letter is. Excellent"
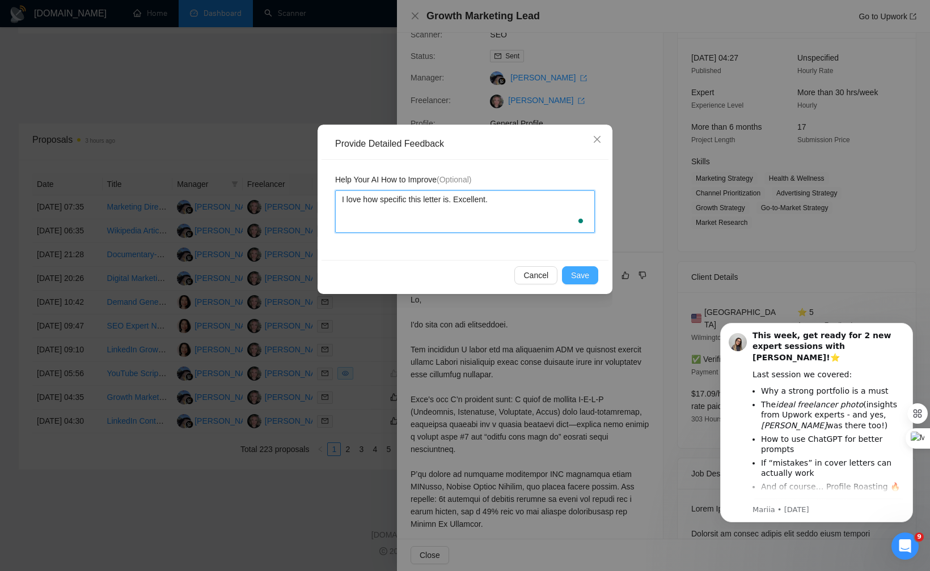
type textarea "I love how specific this letter is. Excellent."
click at [592, 268] on button "Save" at bounding box center [580, 275] width 36 height 18
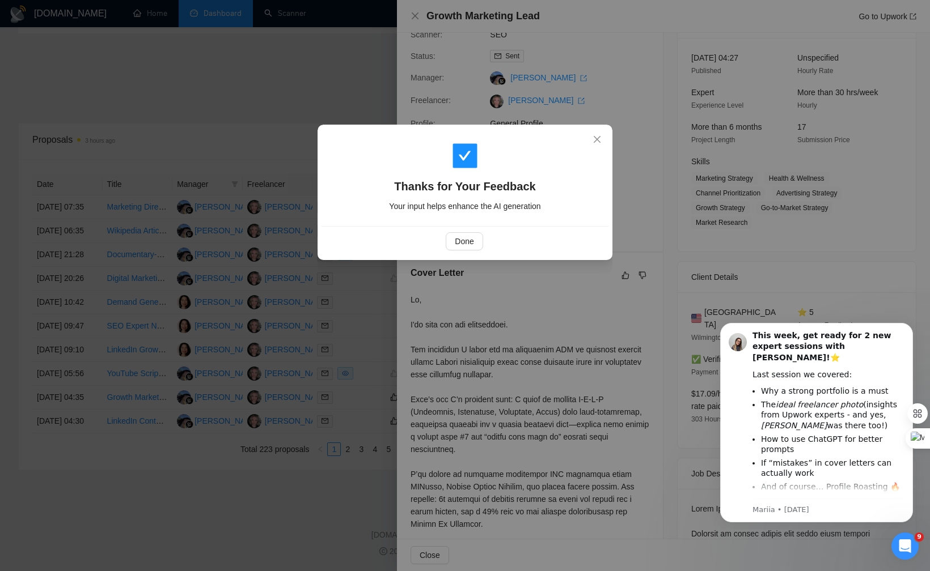
click at [702, 249] on div "Thanks for Your Feedback Your input helps enhance the AI generation Done" at bounding box center [465, 285] width 930 height 571
